Goal: Transaction & Acquisition: Purchase product/service

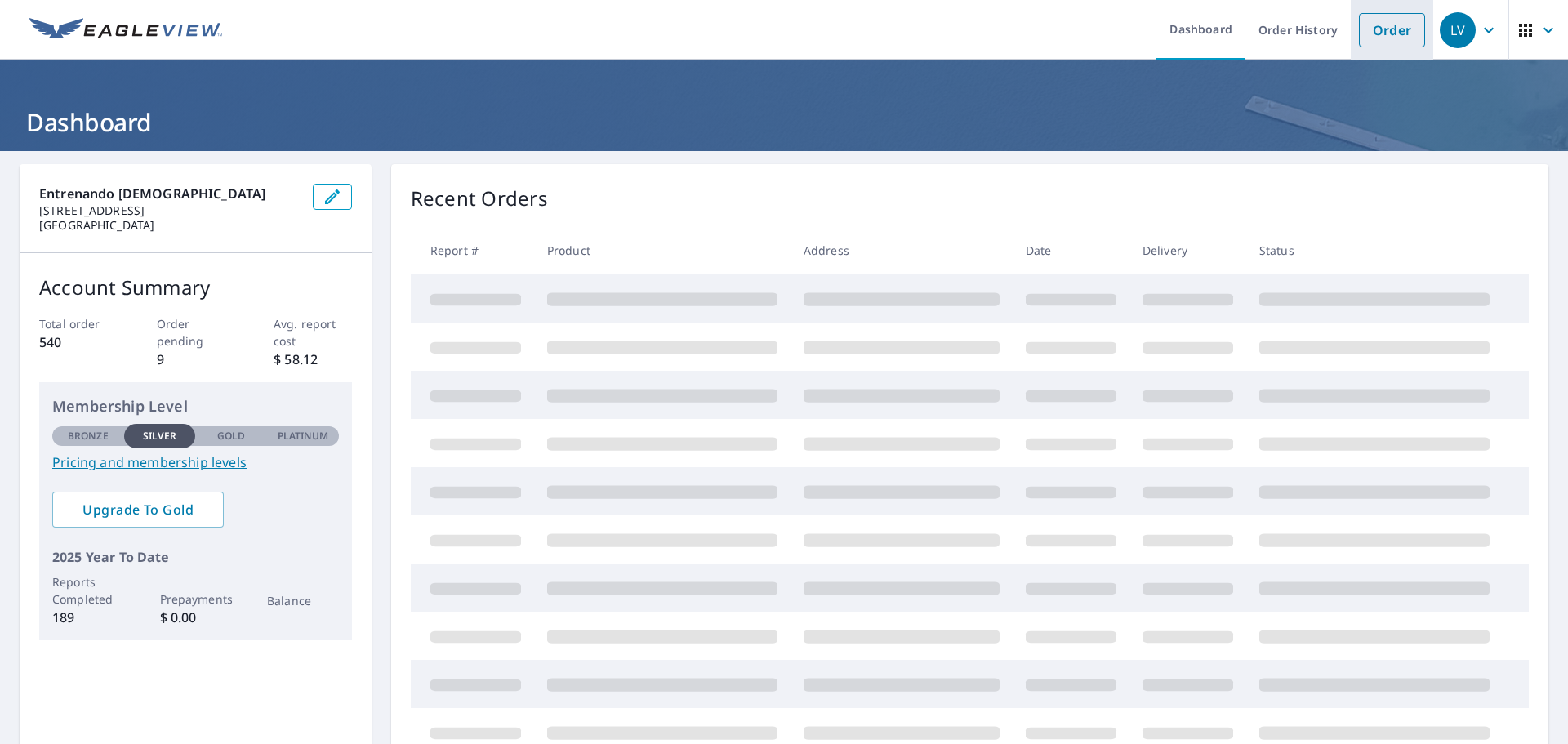
click at [1376, 28] on link "Order" at bounding box center [1392, 30] width 66 height 34
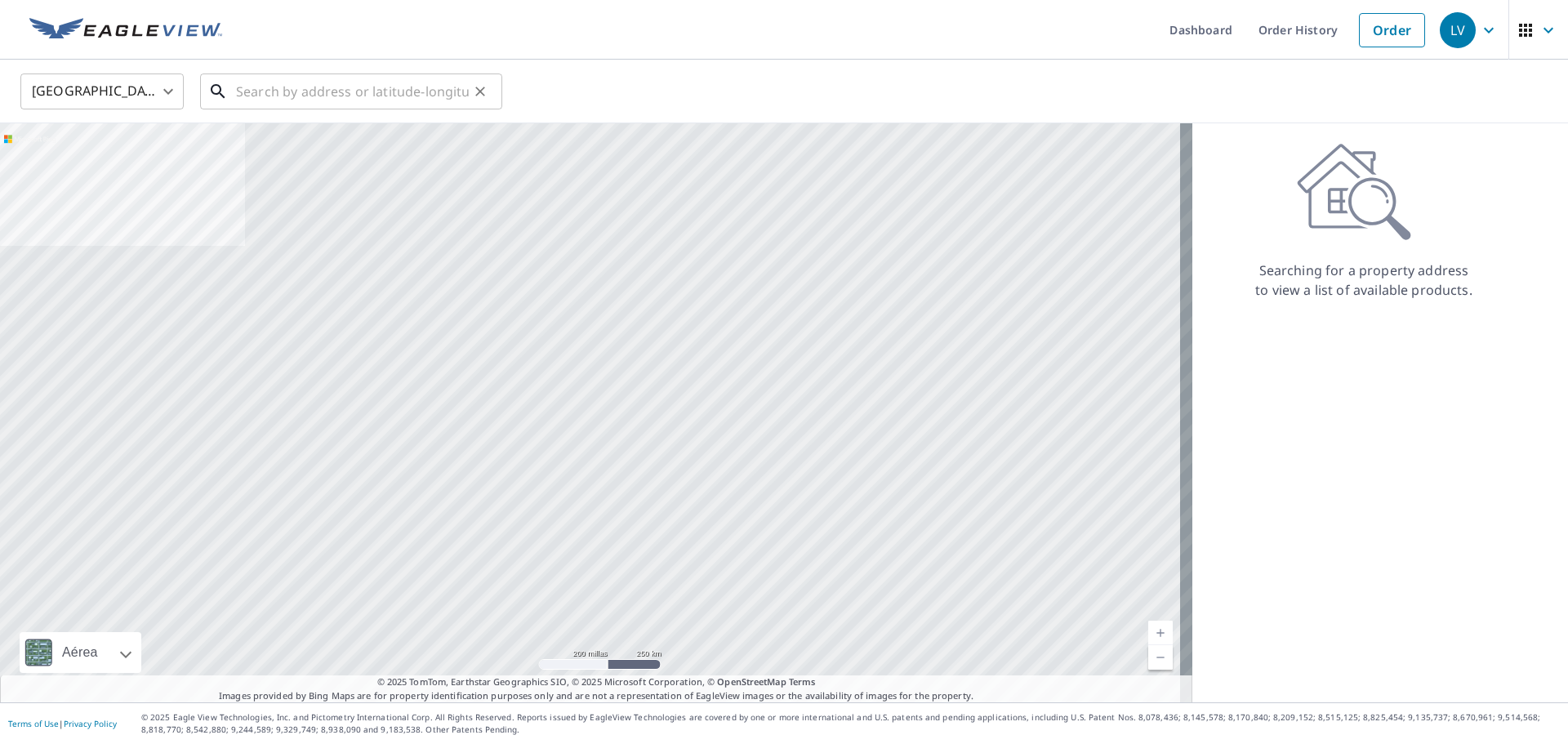
click at [381, 99] on input "text" at bounding box center [352, 91] width 233 height 46
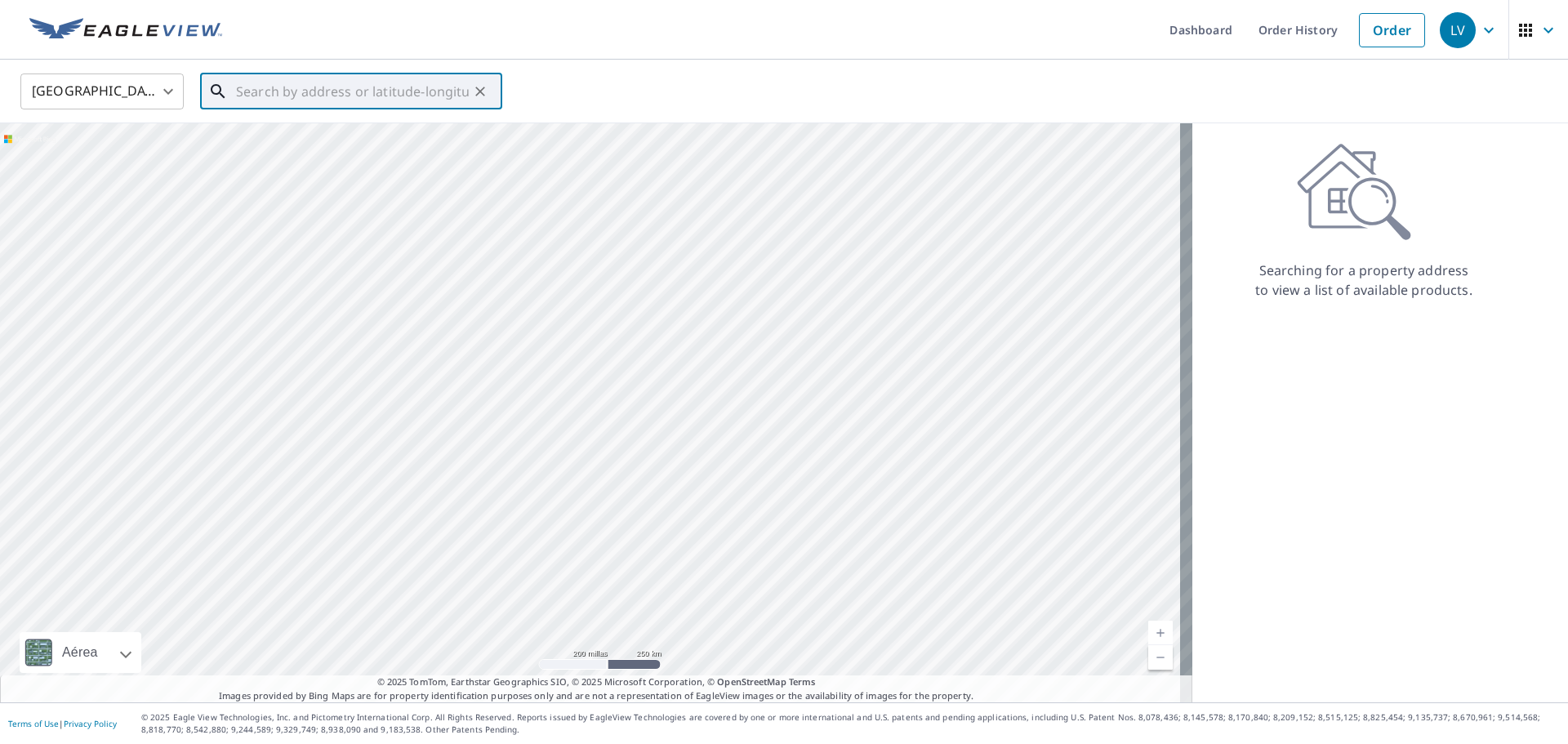
paste input "[STREET_ADDRESS]"
type input "[STREET_ADDRESS]"
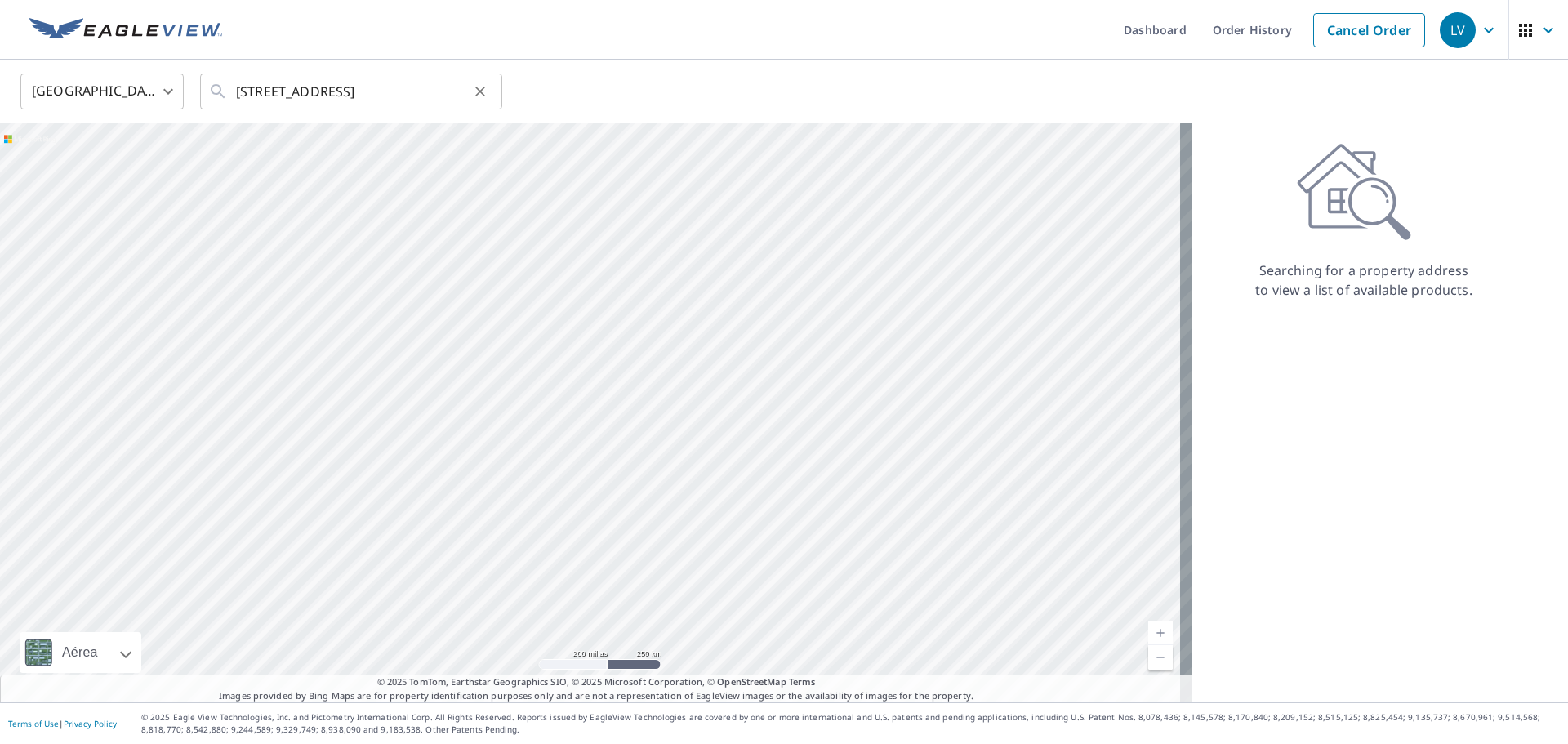
scroll to position [0, 0]
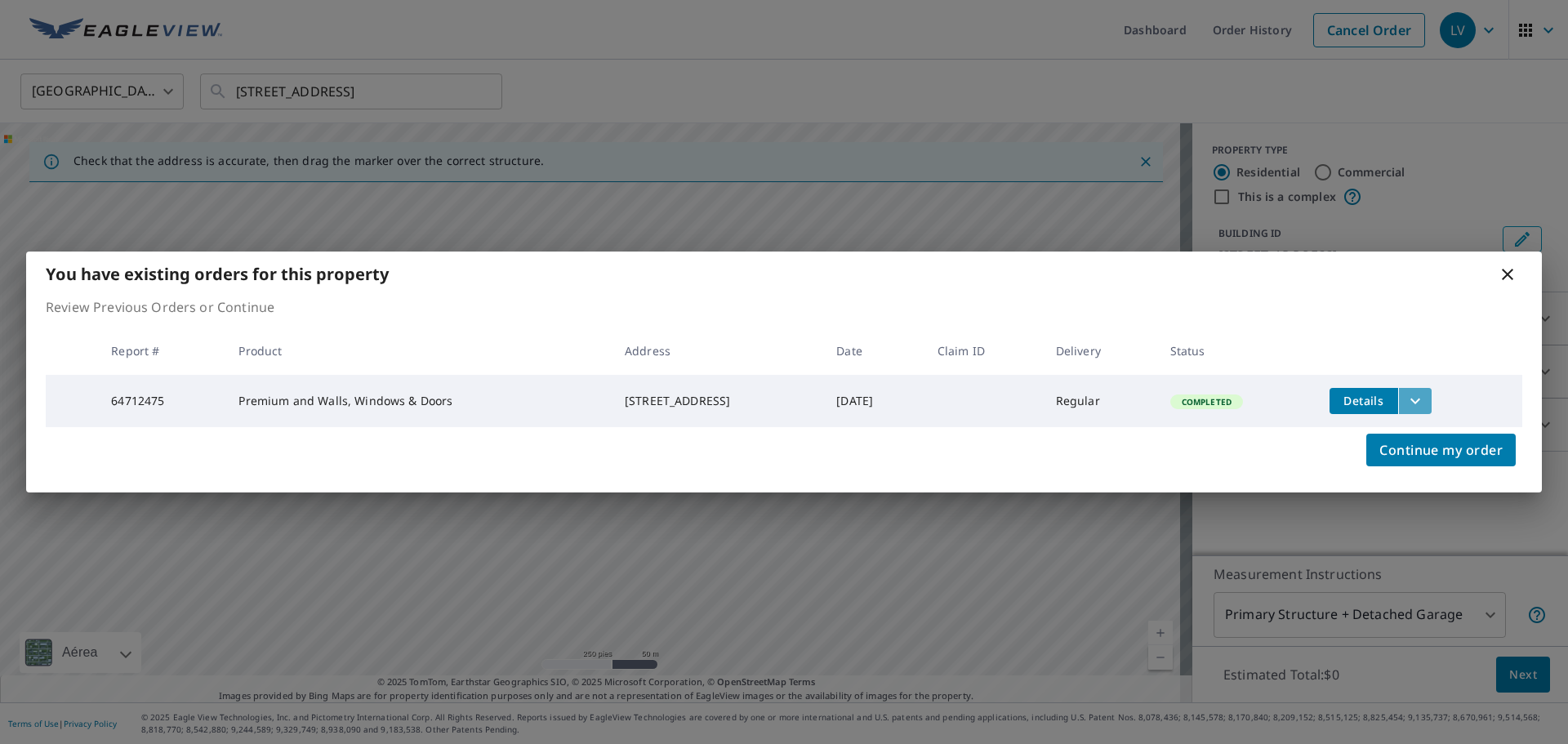
click at [1419, 401] on icon "filesDropdownBtn-64712475" at bounding box center [1415, 401] width 19 height 19
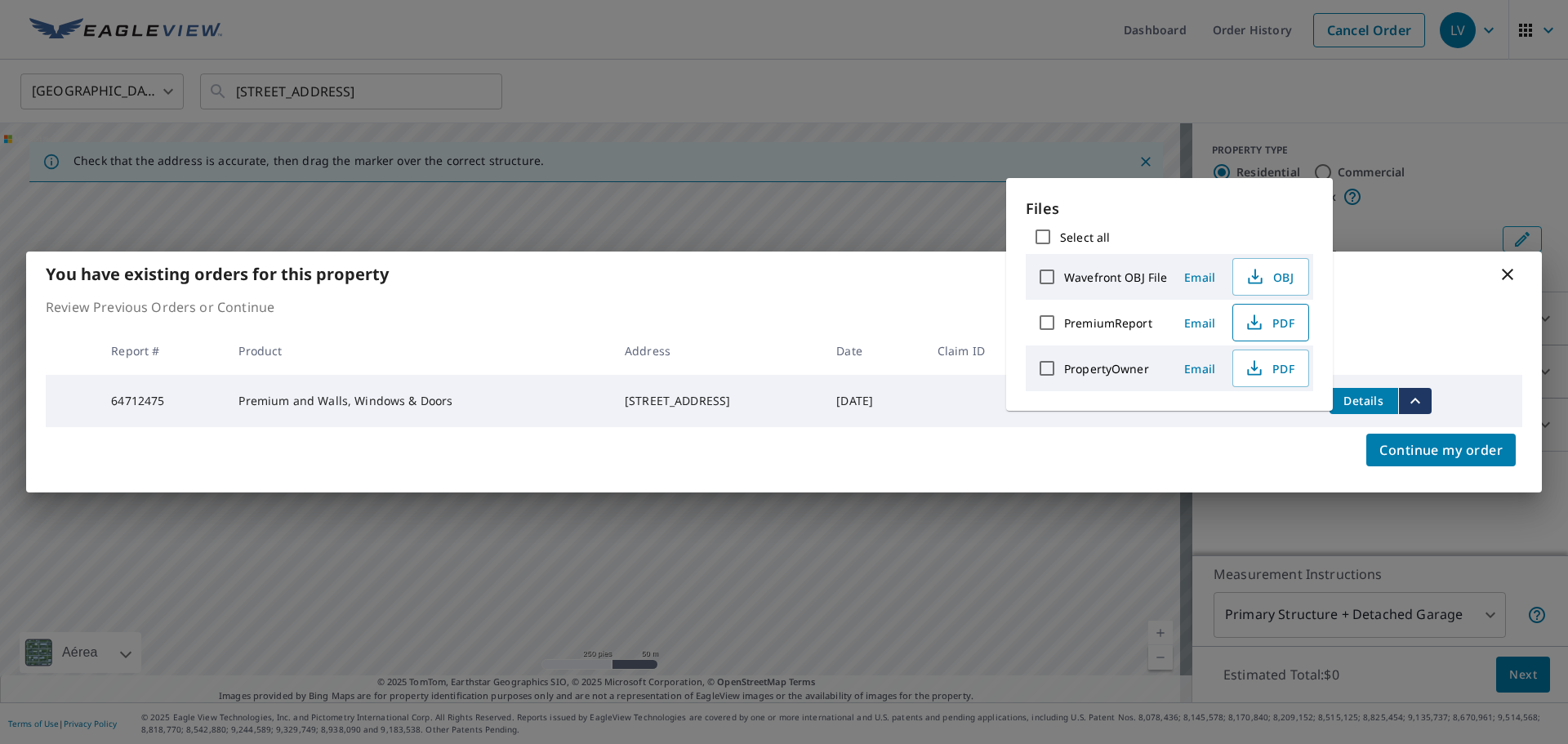
click at [1259, 314] on icon "button" at bounding box center [1255, 322] width 19 height 19
click at [1363, 182] on div "You have existing orders for this property Review Previous Orders or Continue R…" at bounding box center [784, 372] width 1568 height 744
